Goal: Transaction & Acquisition: Purchase product/service

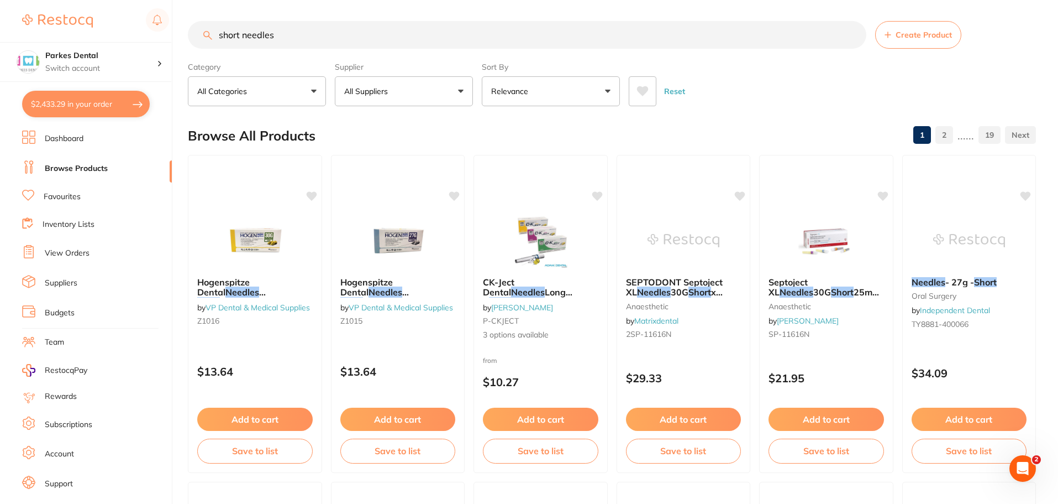
drag, startPoint x: 333, startPoint y: 43, endPoint x: 79, endPoint y: 27, distance: 254.2
click at [79, 27] on div "$2,433.29 Parkes Dental Switch account Parkes Dental United Pty Ltd Parkes Dent…" at bounding box center [529, 251] width 1058 height 504
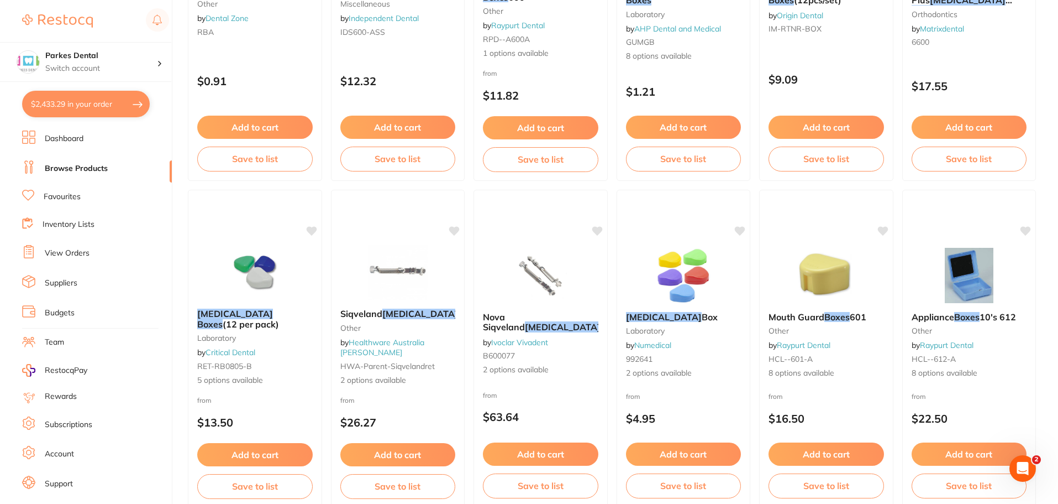
scroll to position [276, 0]
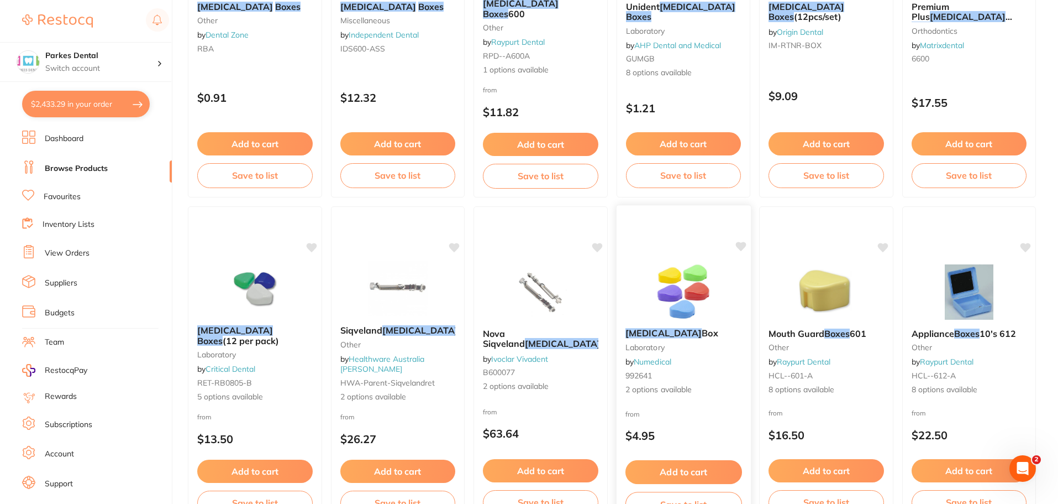
type input "[MEDICAL_DATA] boxes"
click at [700, 300] on img at bounding box center [683, 291] width 72 height 56
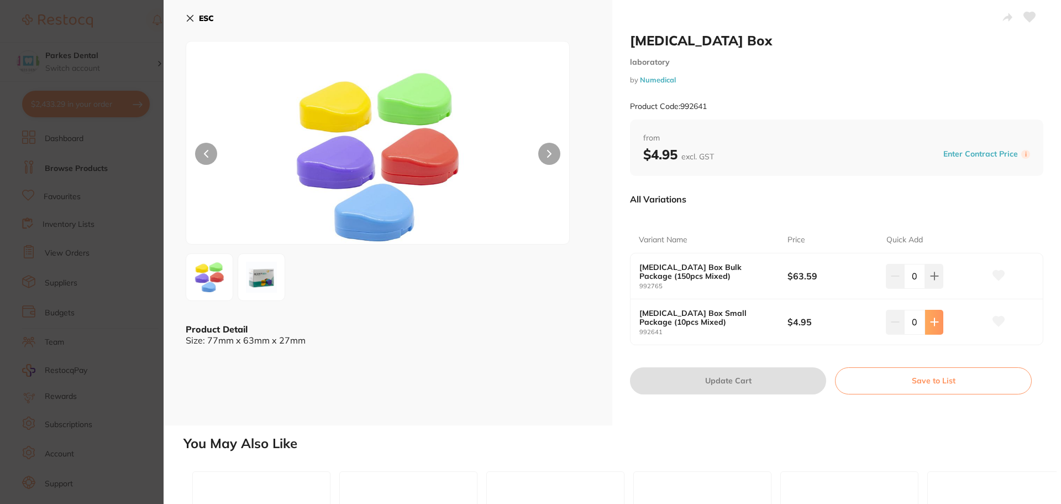
click at [934, 327] on button at bounding box center [934, 322] width 18 height 24
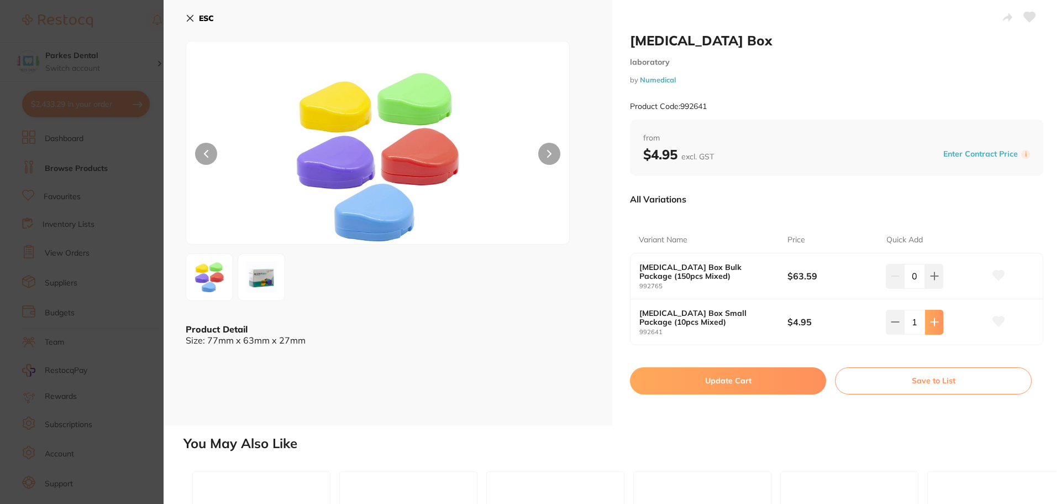
click at [934, 327] on button at bounding box center [934, 322] width 18 height 24
type input "2"
click at [261, 274] on img at bounding box center [262, 277] width 40 height 40
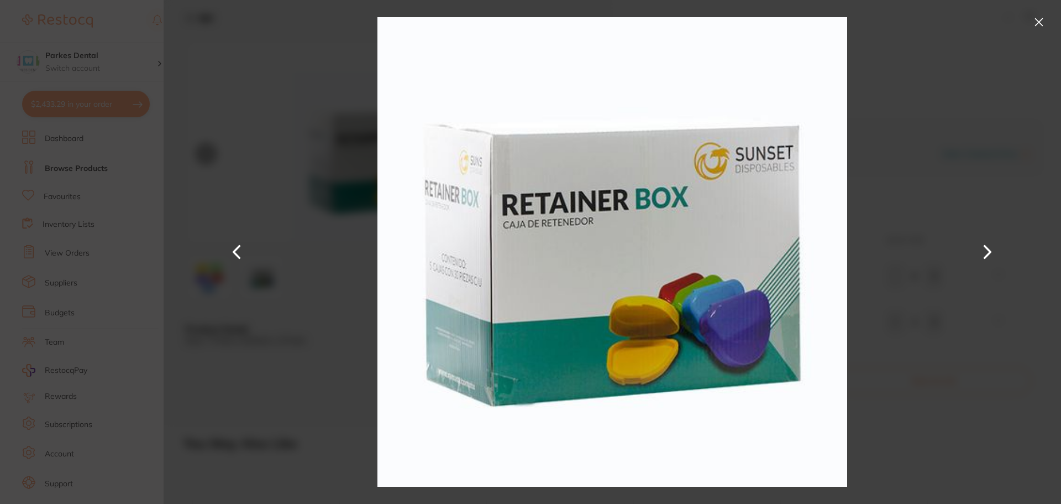
click at [941, 154] on div at bounding box center [613, 252] width 898 height 504
click at [1040, 21] on button at bounding box center [1039, 22] width 18 height 18
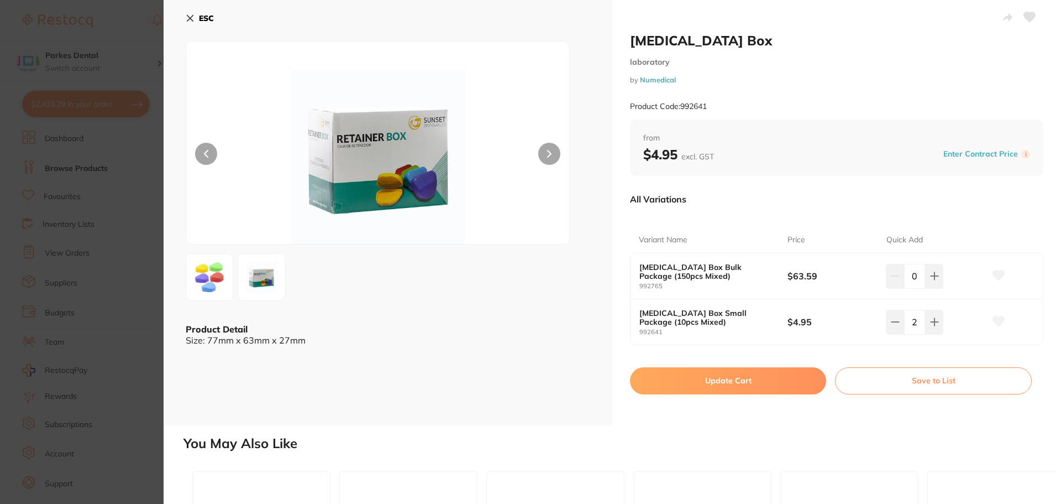
drag, startPoint x: 118, startPoint y: 188, endPoint x: 234, endPoint y: 188, distance: 116.6
click at [118, 187] on section "[MEDICAL_DATA] Box laboratory by Numedical Product Code: 992641 ESC Product Det…" at bounding box center [530, 252] width 1061 height 504
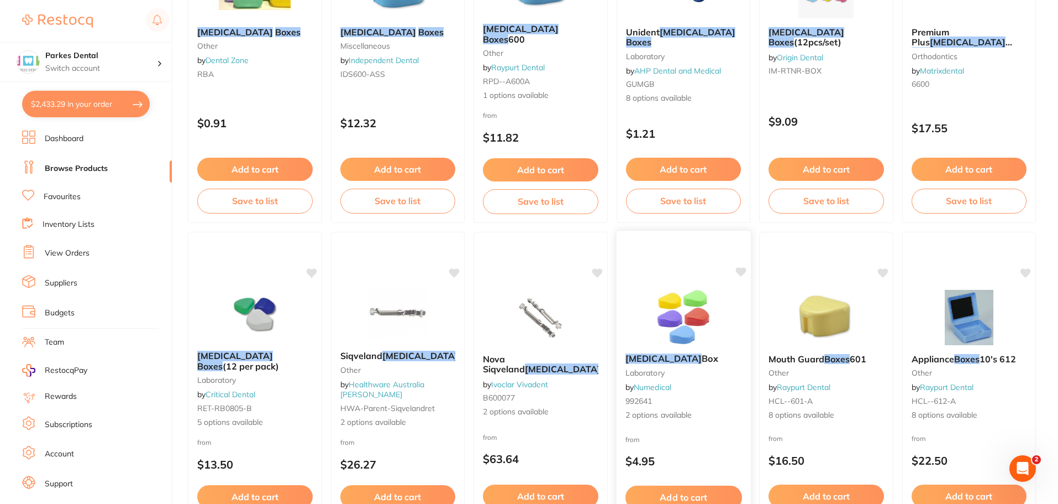
scroll to position [276, 0]
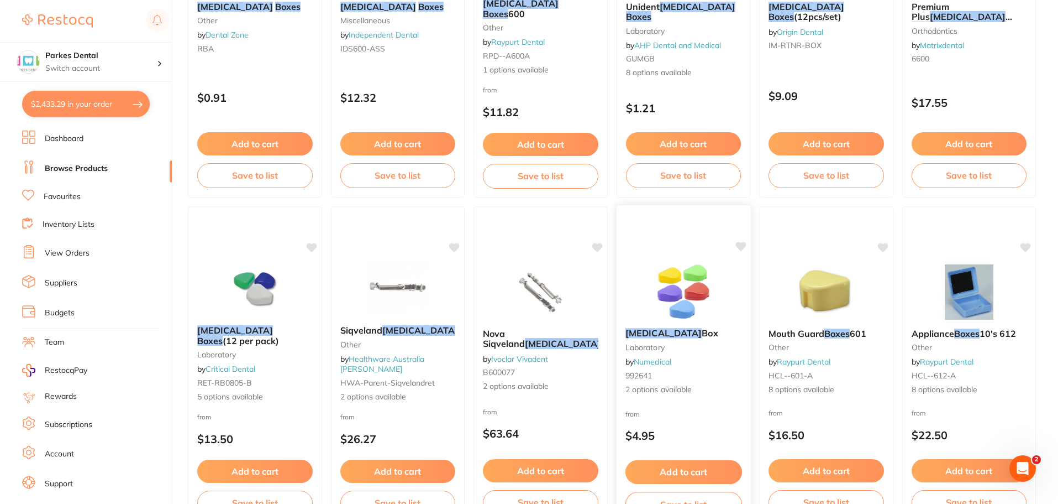
click at [705, 315] on img at bounding box center [683, 291] width 72 height 56
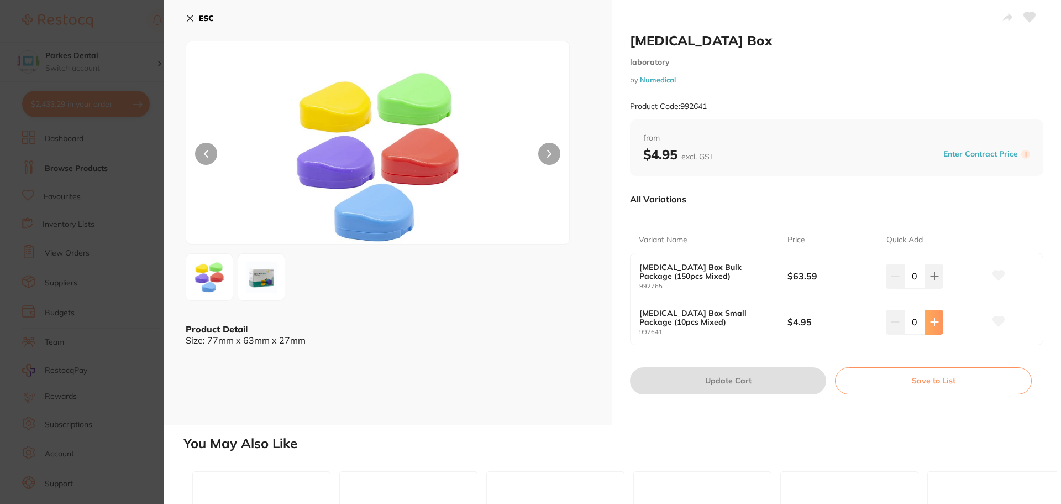
click at [935, 321] on icon at bounding box center [934, 321] width 9 height 9
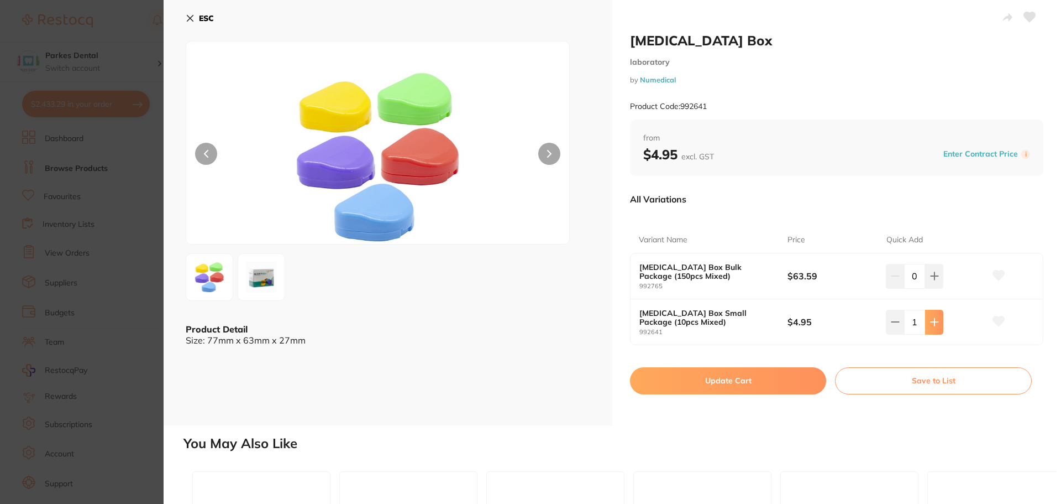
click at [935, 321] on icon at bounding box center [934, 321] width 9 height 9
type input "2"
click at [756, 377] on button "Update Cart" at bounding box center [728, 380] width 196 height 27
checkbox input "false"
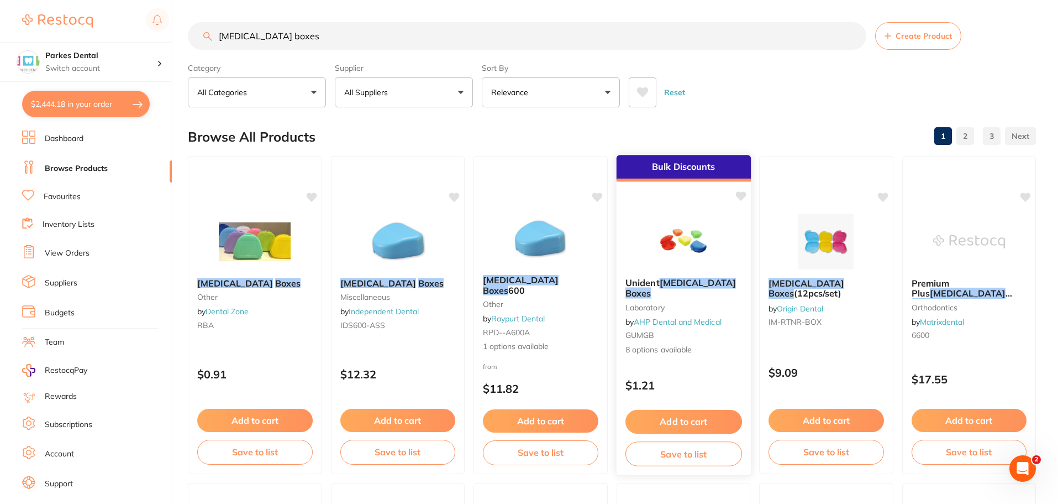
click at [690, 251] on img at bounding box center [683, 241] width 72 height 56
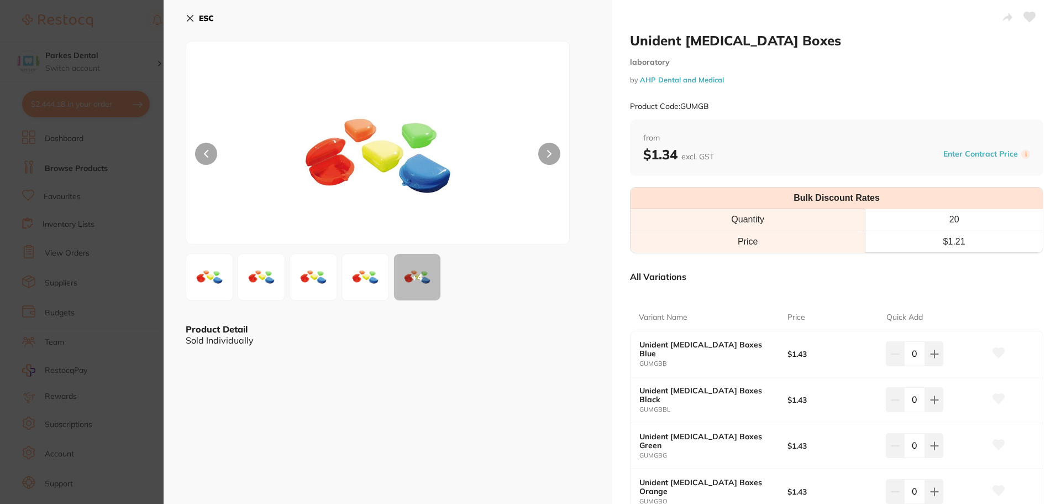
drag, startPoint x: 69, startPoint y: 172, endPoint x: 112, endPoint y: 182, distance: 43.6
click at [70, 172] on section "Unident [MEDICAL_DATA] Boxes laboratory by AHP Dental and Medical Product Code:…" at bounding box center [530, 252] width 1061 height 504
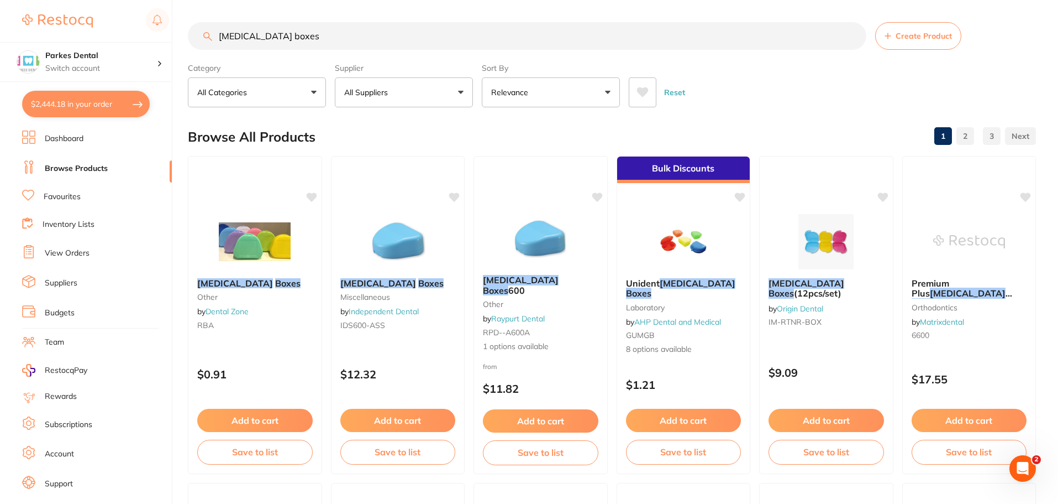
drag, startPoint x: 309, startPoint y: 37, endPoint x: 160, endPoint y: 40, distance: 149.3
click at [160, 40] on div "$2,444.18 Parkes Dental Switch account Parkes Dental United Pty Ltd Parkes Dent…" at bounding box center [529, 252] width 1058 height 504
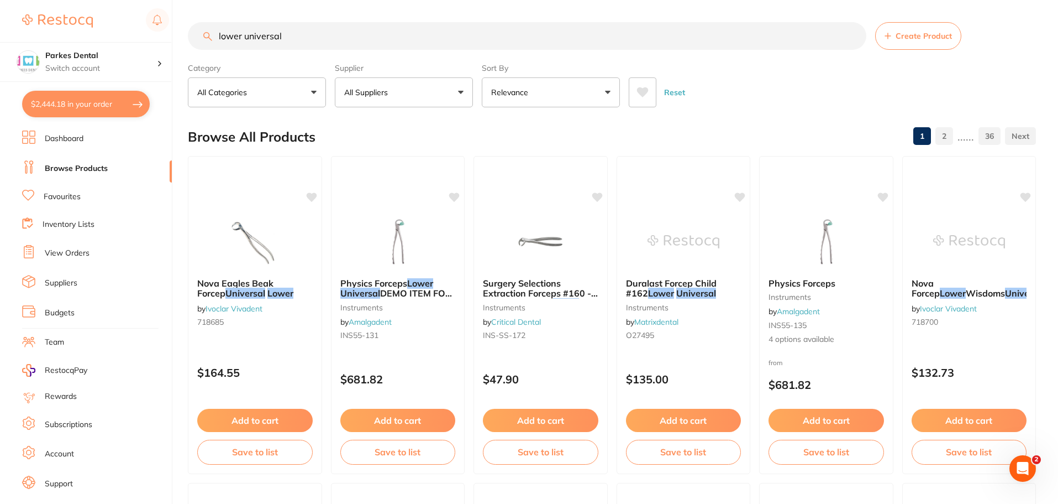
click at [503, 247] on div at bounding box center [540, 241] width 133 height 55
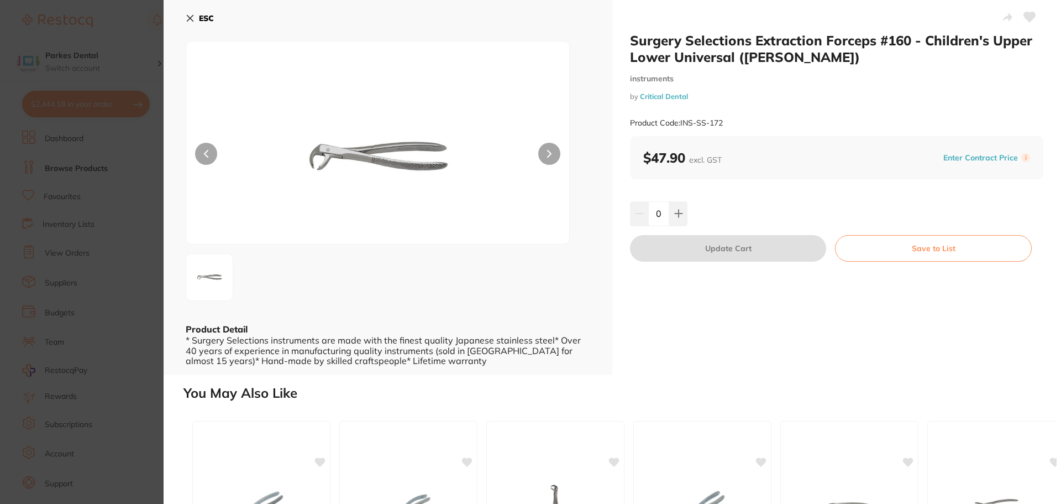
click at [106, 159] on section "Surgery Selections Extraction Forceps #160 - Children's Upper Lower Universal (…" at bounding box center [530, 252] width 1061 height 504
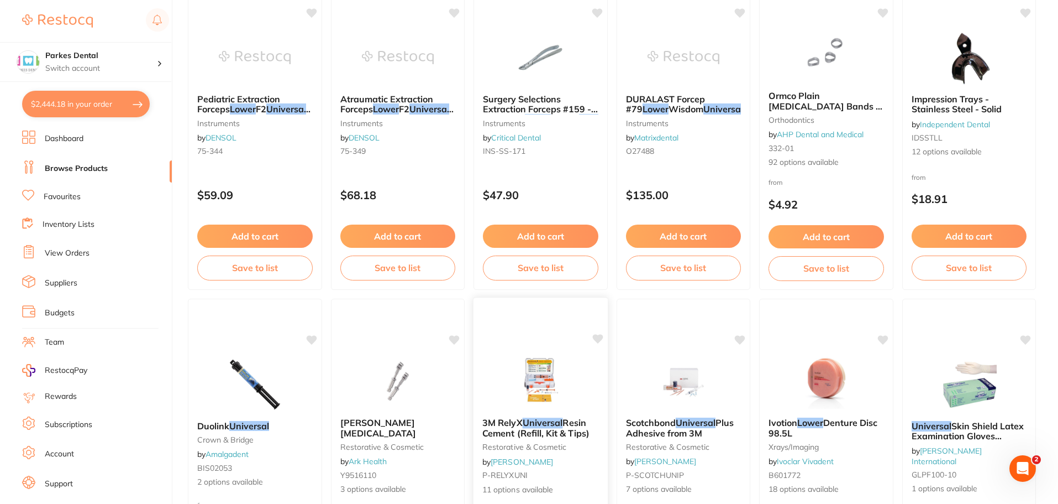
scroll to position [449, 0]
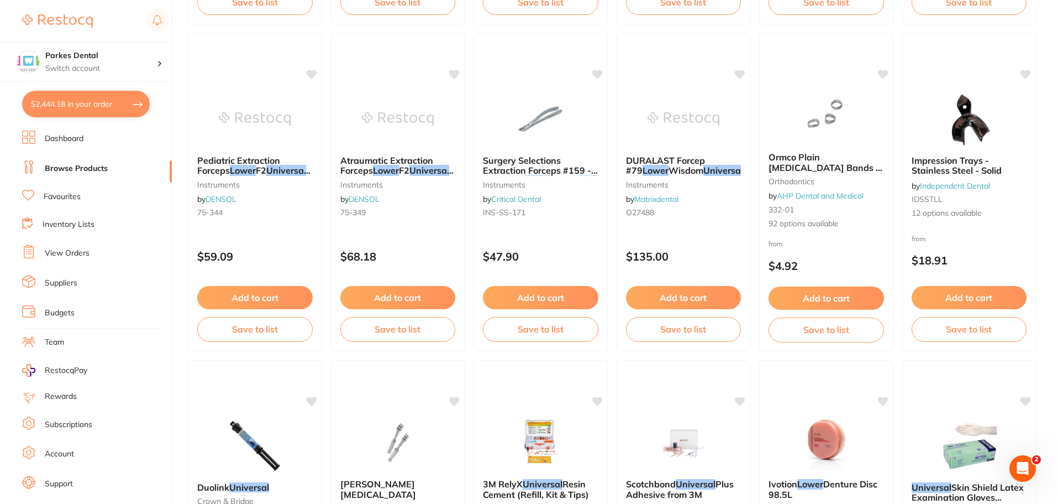
drag, startPoint x: 606, startPoint y: 311, endPoint x: 162, endPoint y: 243, distance: 448.9
click at [162, 243] on ul "Dashboard Browse Products Favourites Inventory Lists View Orders Suppliers Budg…" at bounding box center [97, 320] width 150 height 381
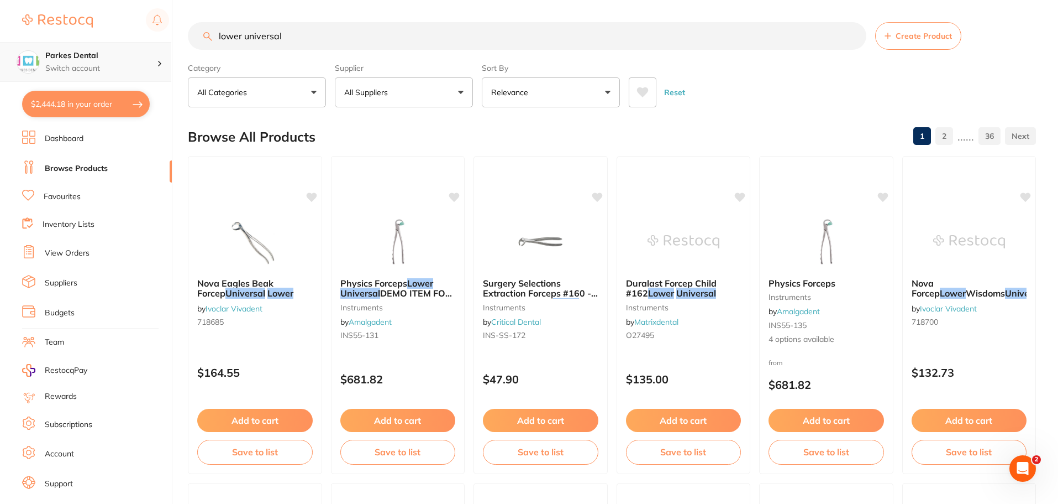
scroll to position [1, 0]
drag, startPoint x: 322, startPoint y: 40, endPoint x: 157, endPoint y: 60, distance: 166.0
click at [157, 60] on div "$2,444.18 Parkes Dental Switch account Parkes Dental United Pty Ltd Parkes Dent…" at bounding box center [529, 252] width 1058 height 504
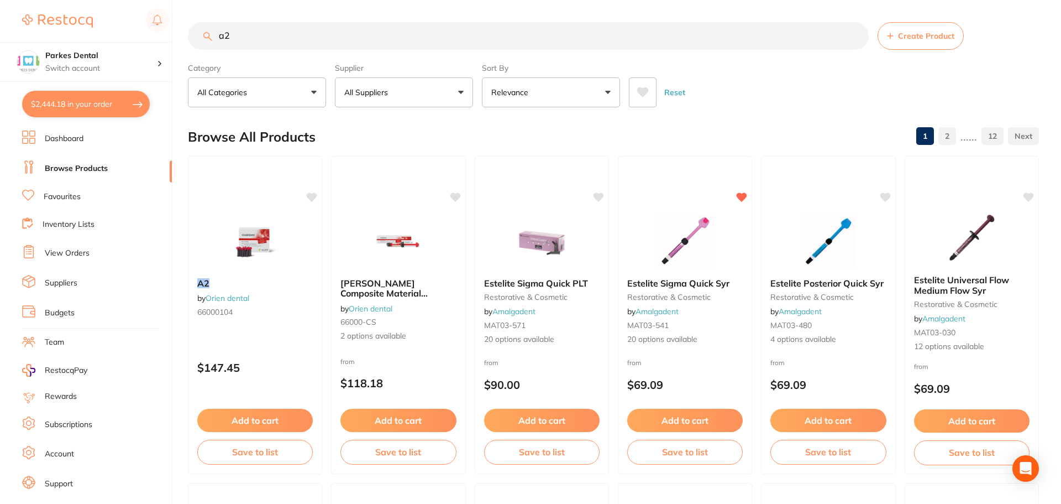
type input "a"
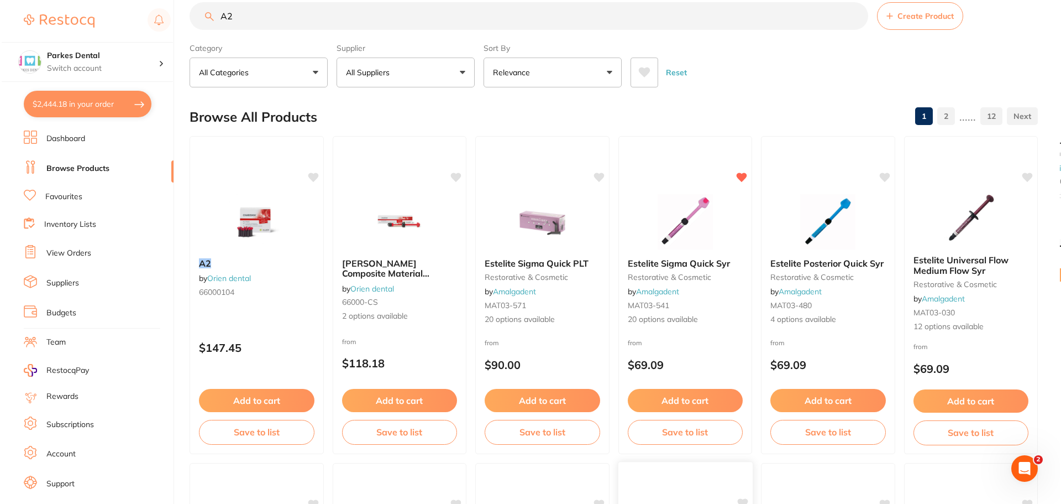
scroll to position [0, 0]
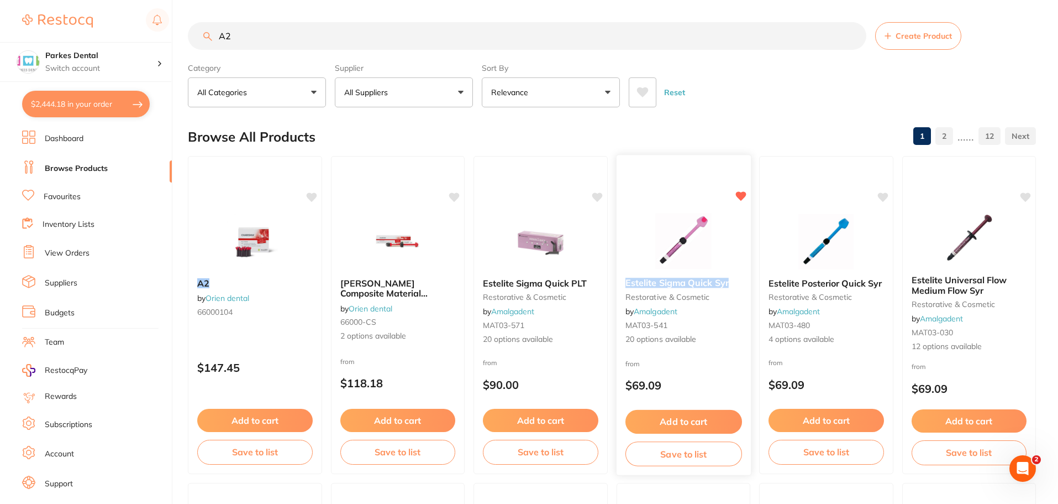
drag, startPoint x: 622, startPoint y: 281, endPoint x: 735, endPoint y: 275, distance: 112.9
click at [735, 275] on div "Estelite Sigma Quick Syr restorative & cosmetic by Amalgadent MAT03-541 20 opti…" at bounding box center [683, 311] width 134 height 85
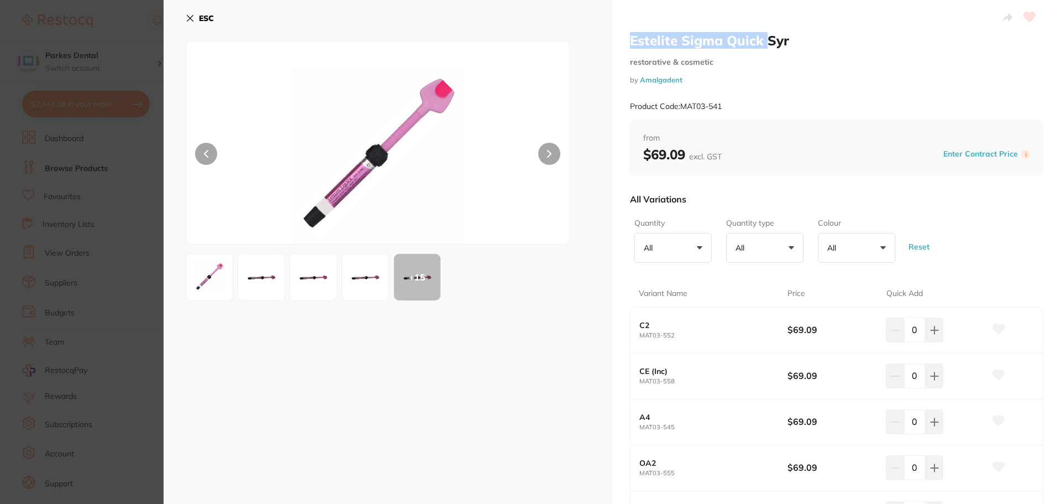
drag, startPoint x: 626, startPoint y: 45, endPoint x: 763, endPoint y: 37, distance: 136.8
copy h2 "Estelite Sigma Quick"
drag, startPoint x: 68, startPoint y: 149, endPoint x: 111, endPoint y: 85, distance: 77.7
click at [69, 148] on section "Estelite Sigma Quick Syr restorative & cosmetic by Amalgadent Product Code: MAT…" at bounding box center [530, 252] width 1061 height 504
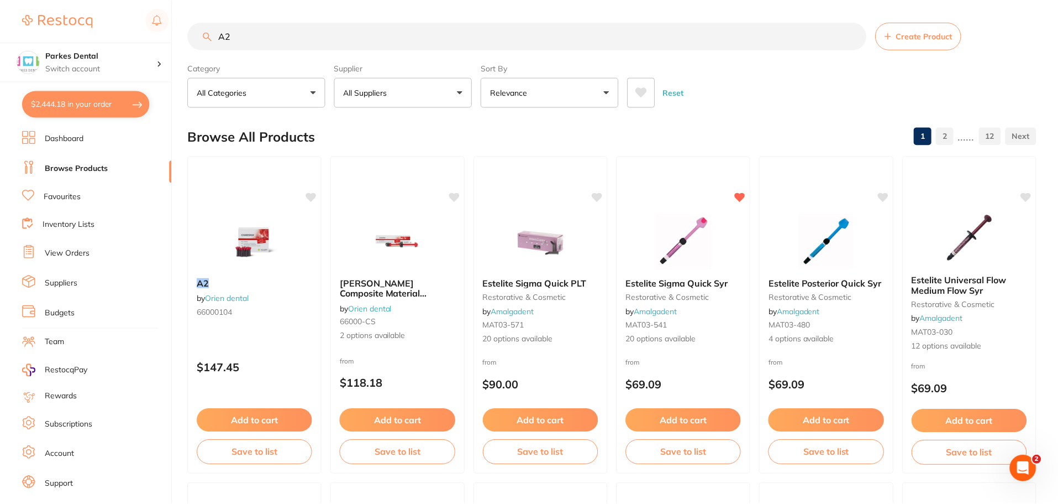
scroll to position [1, 0]
drag, startPoint x: 194, startPoint y: 40, endPoint x: 181, endPoint y: 40, distance: 12.7
click at [181, 40] on div "$2,444.18 Parkes Dental Switch account Parkes Dental United Pty Ltd Parkes Dent…" at bounding box center [529, 251] width 1058 height 504
paste input "Estelite Sigma Quick"
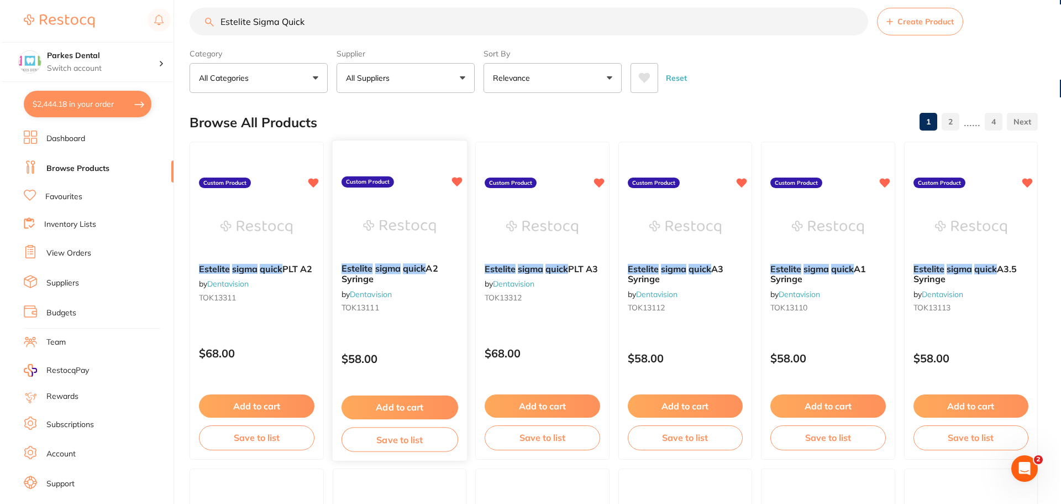
scroll to position [0, 0]
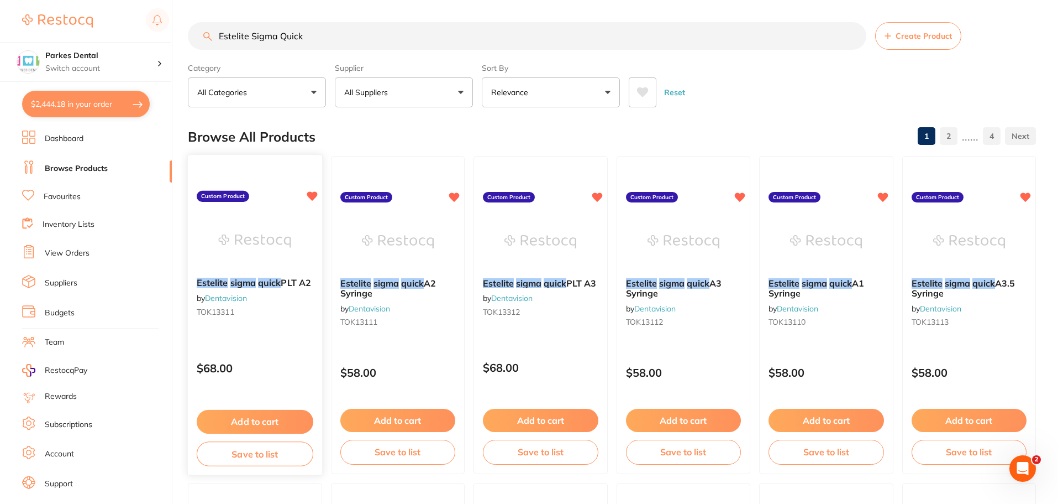
type input "Estelite Sigma Quick"
click at [247, 226] on img at bounding box center [255, 241] width 72 height 56
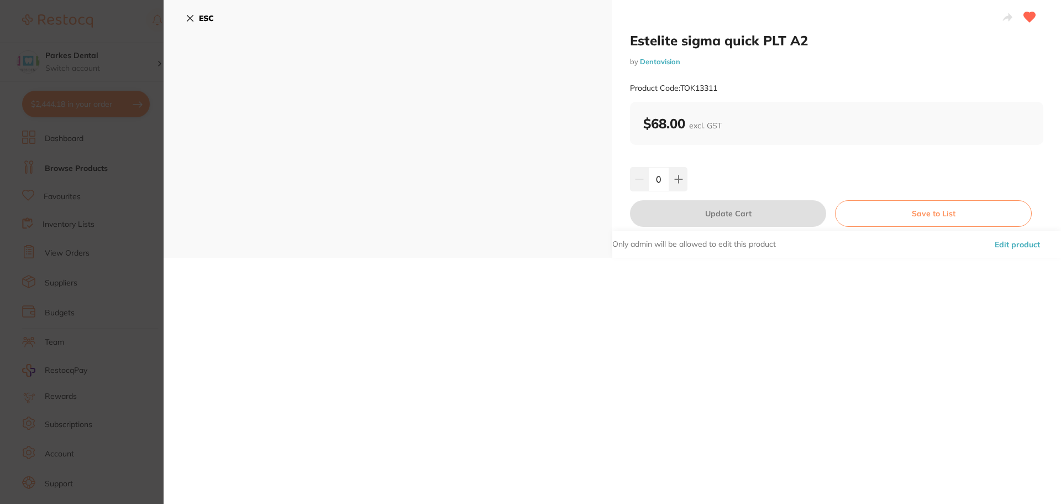
click at [129, 179] on section "Estelite sigma quick PLT A2 by Dentavision Product Code: TOK13311 ESC Estelite …" at bounding box center [530, 252] width 1061 height 504
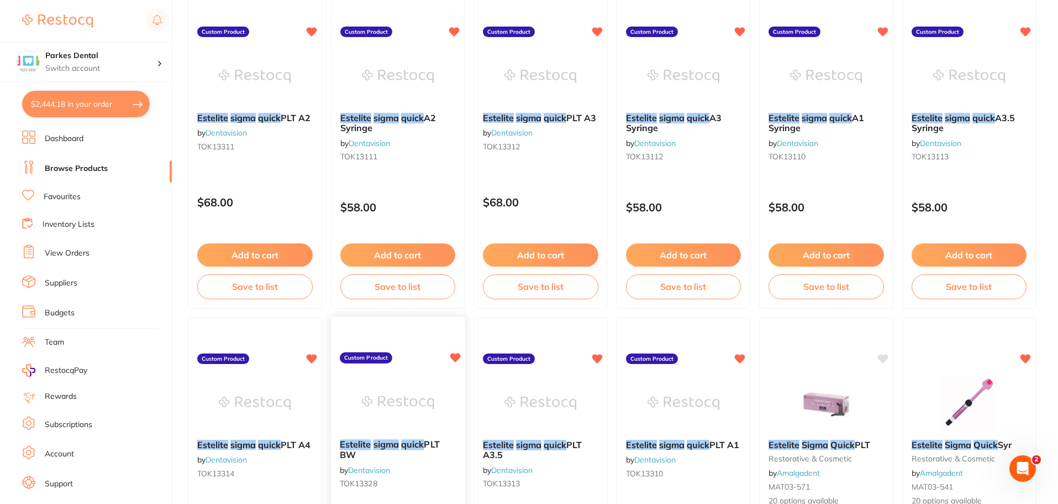
scroll to position [166, 0]
